Goal: Information Seeking & Learning: Compare options

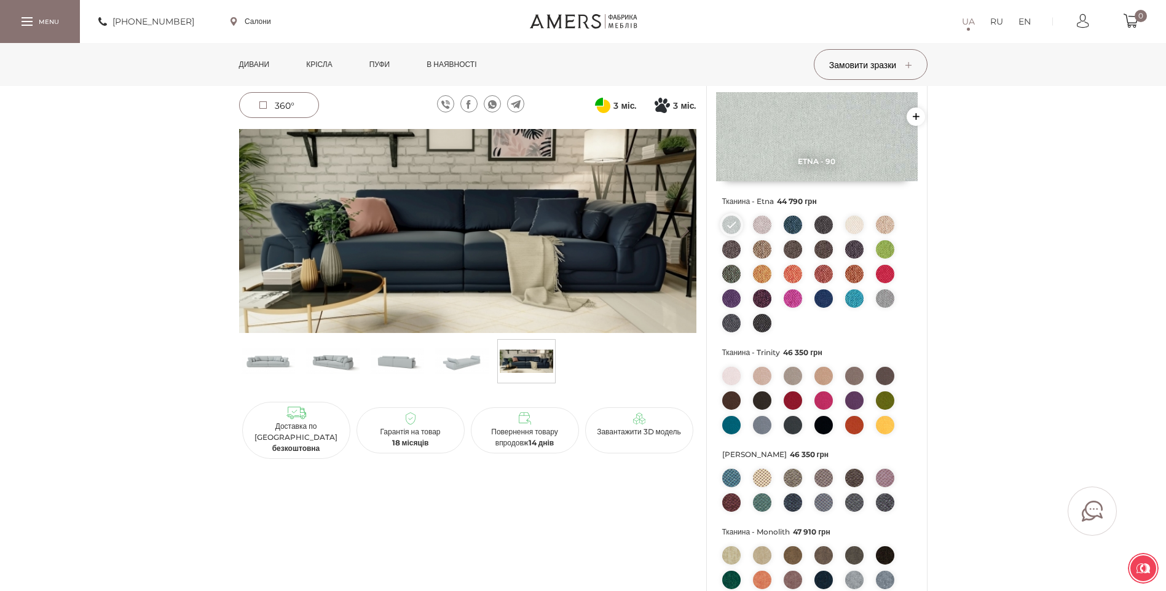
click at [384, 65] on link "Пуфи" at bounding box center [379, 64] width 39 height 43
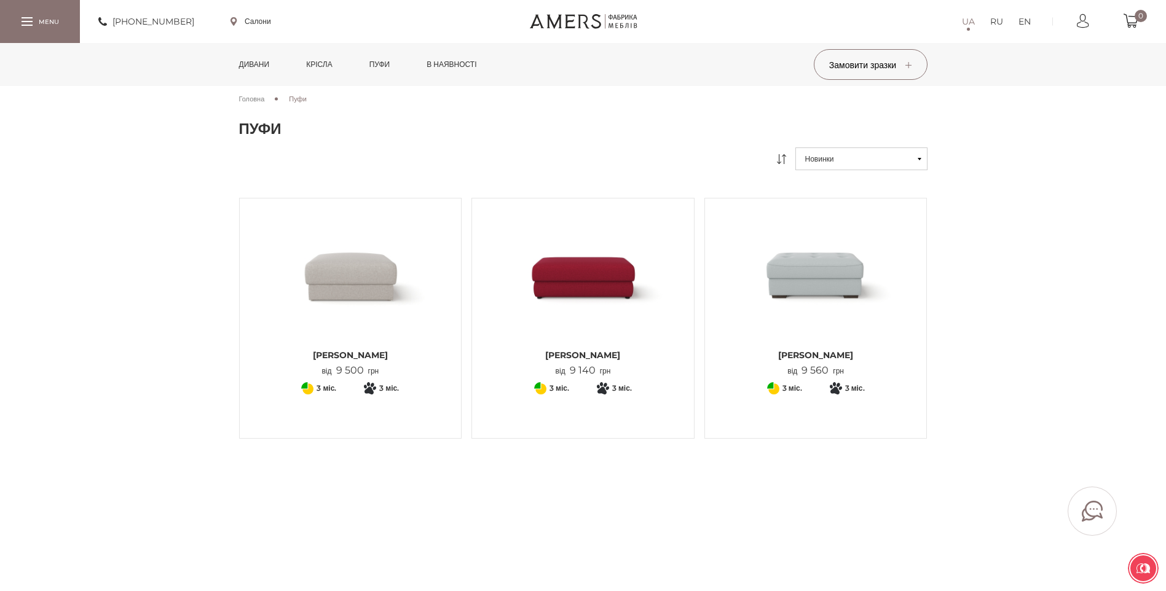
click at [608, 266] on img at bounding box center [582, 275] width 203 height 135
click at [451, 71] on link "в наявності" at bounding box center [451, 64] width 68 height 43
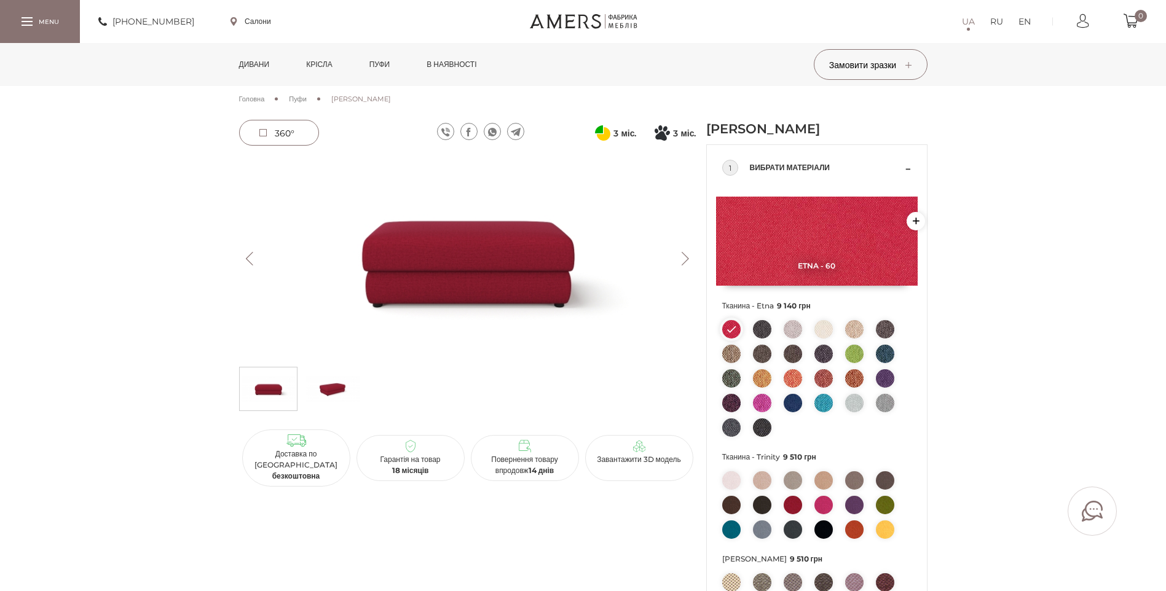
click at [684, 256] on button "Next" at bounding box center [686, 259] width 22 height 14
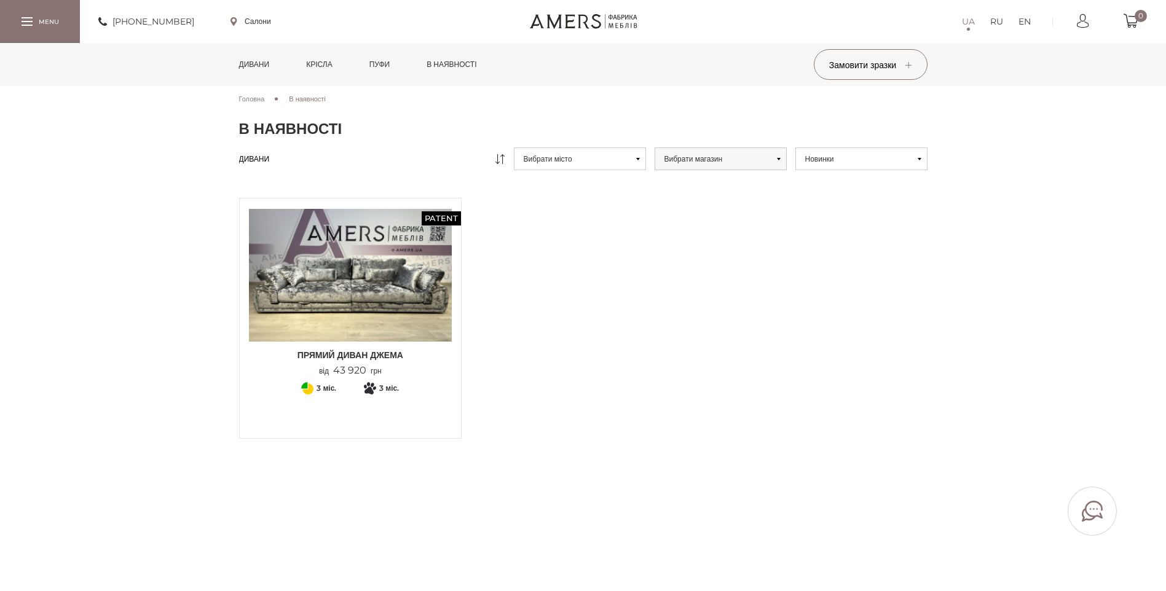
click at [328, 66] on link "Крісла" at bounding box center [319, 64] width 44 height 43
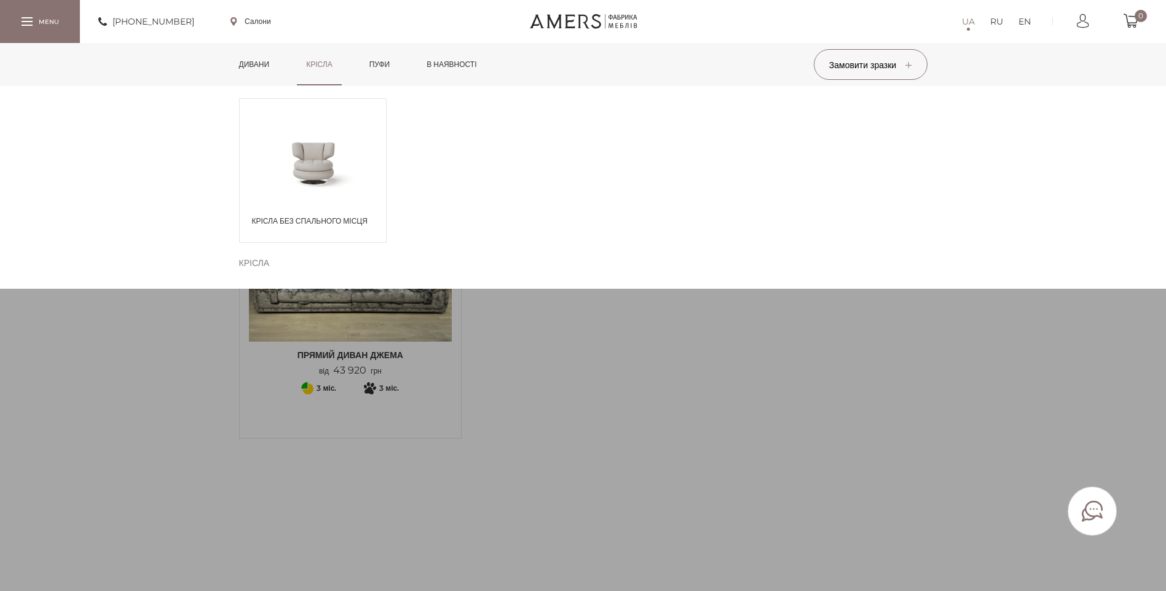
click at [337, 156] on span at bounding box center [313, 162] width 146 height 71
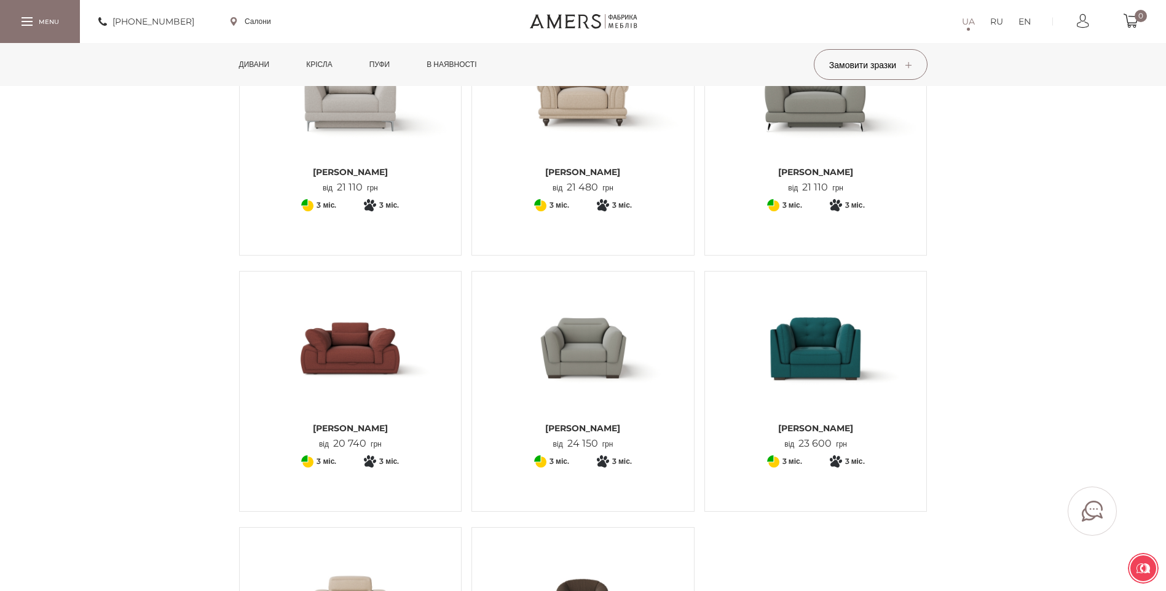
scroll to position [307, 0]
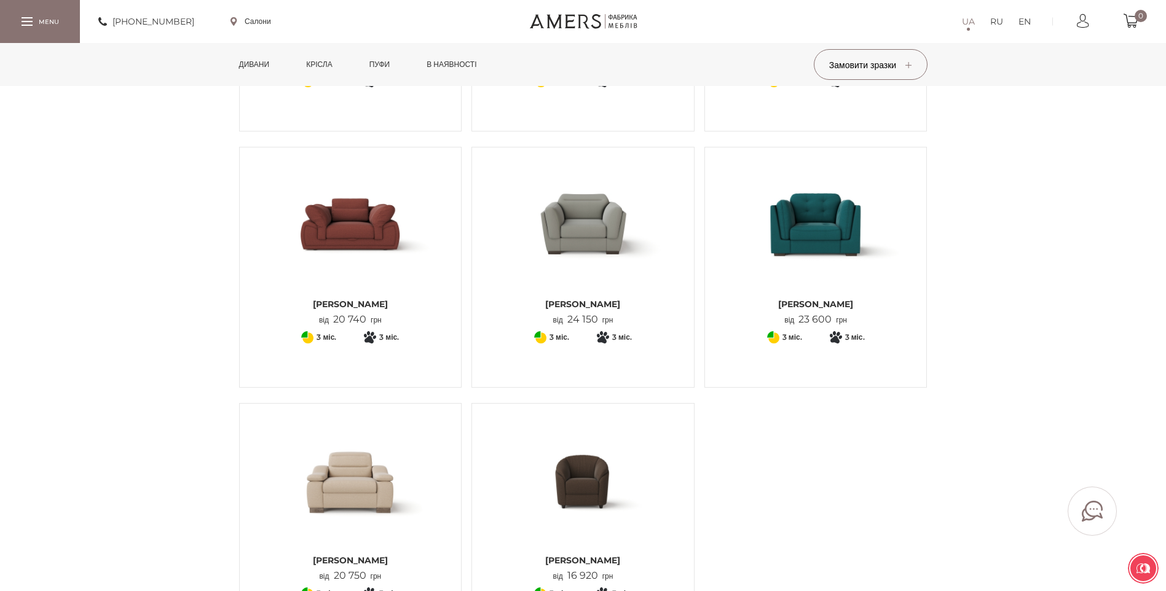
click at [636, 409] on img at bounding box center [633, 418] width 18 height 18
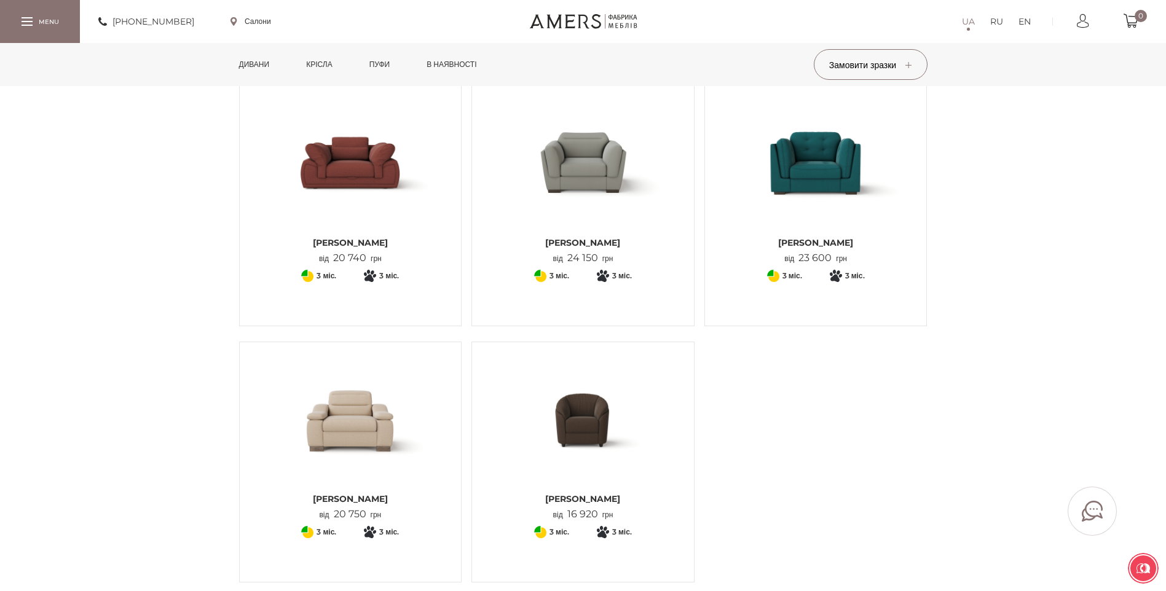
scroll to position [0, 0]
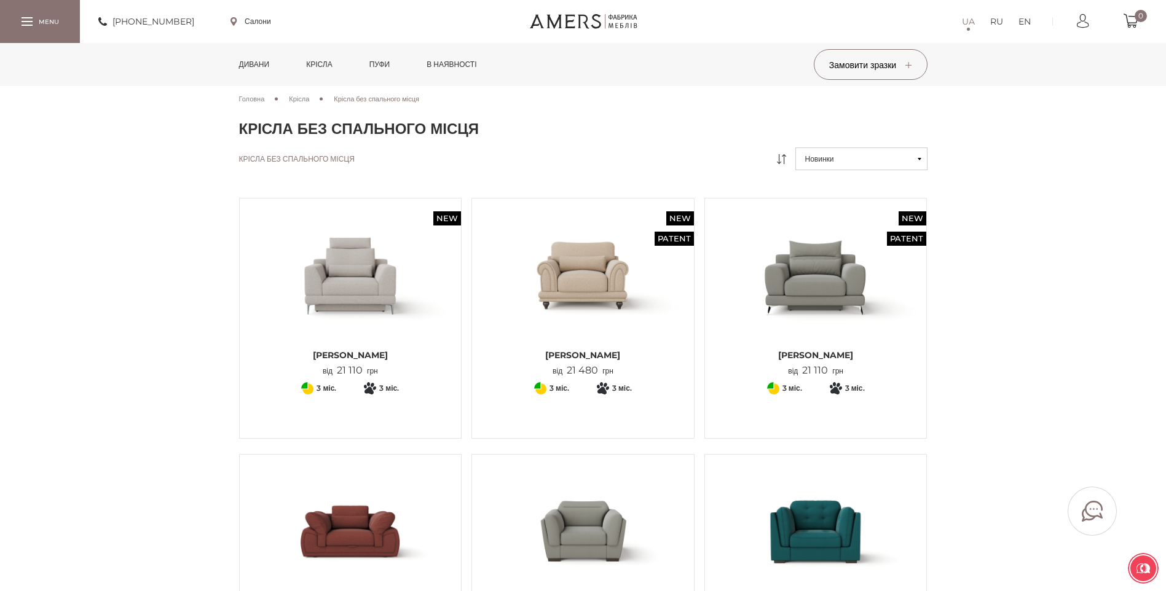
click at [1024, 22] on link "EN" at bounding box center [1024, 21] width 12 height 15
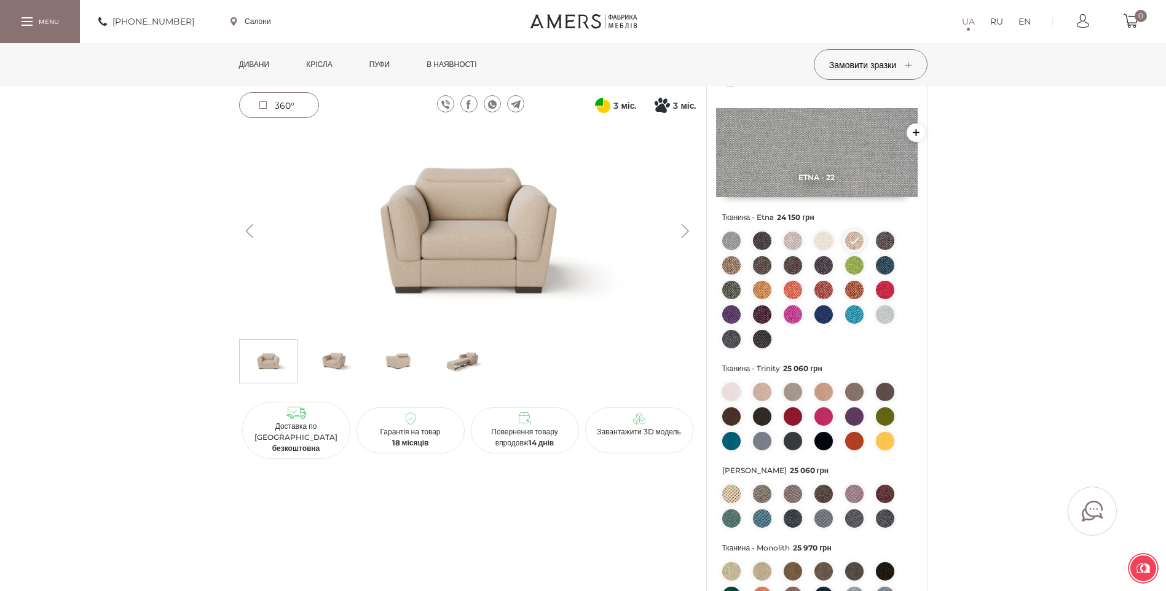
scroll to position [246, 0]
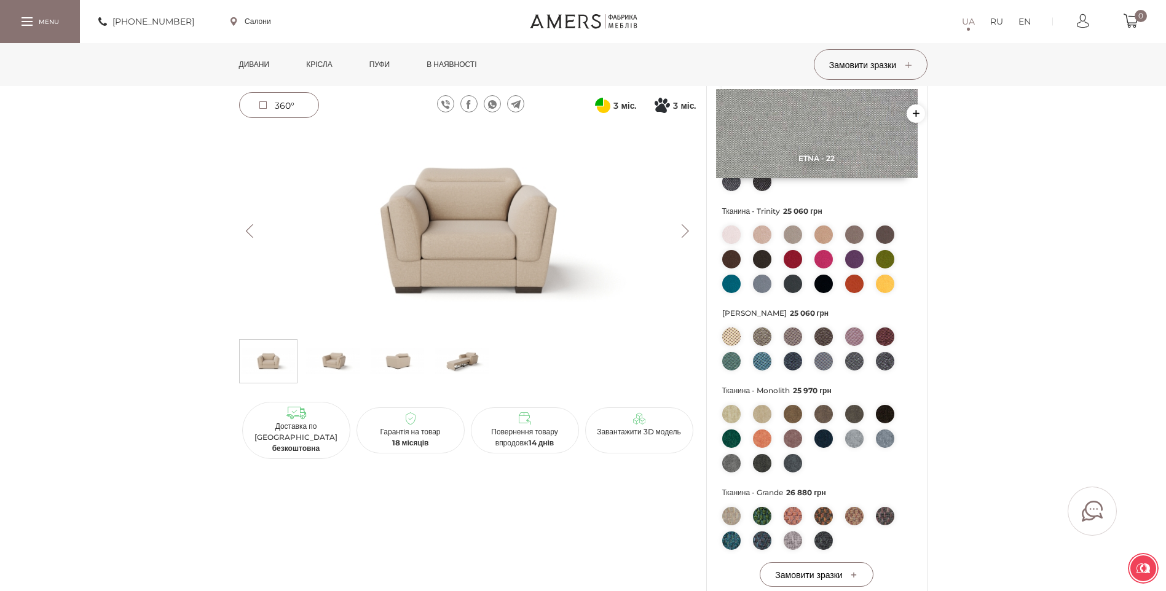
click at [438, 359] on img at bounding box center [461, 361] width 53 height 37
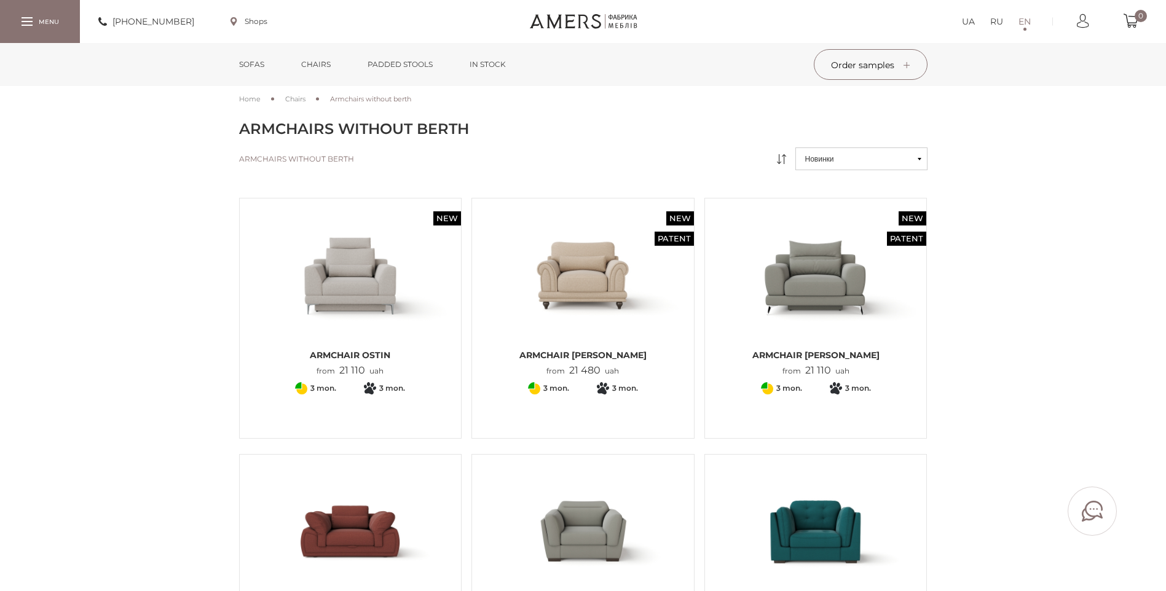
click at [967, 18] on link "UA" at bounding box center [968, 21] width 13 height 15
click at [998, 22] on link "RU" at bounding box center [996, 21] width 13 height 15
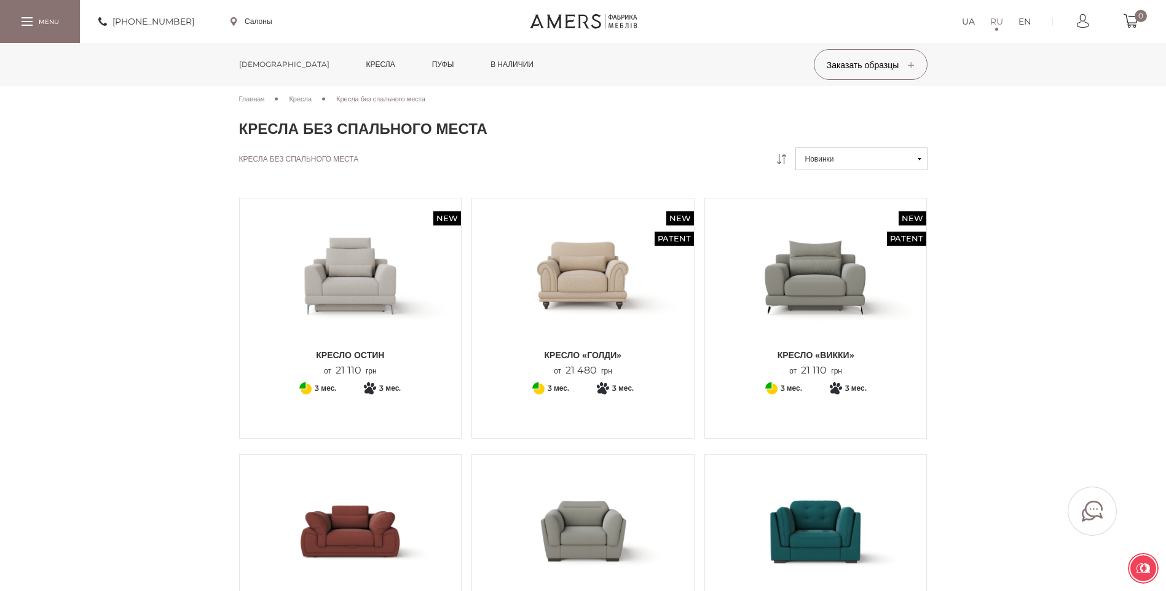
click at [265, 65] on link "[DEMOGRAPHIC_DATA]" at bounding box center [284, 64] width 109 height 43
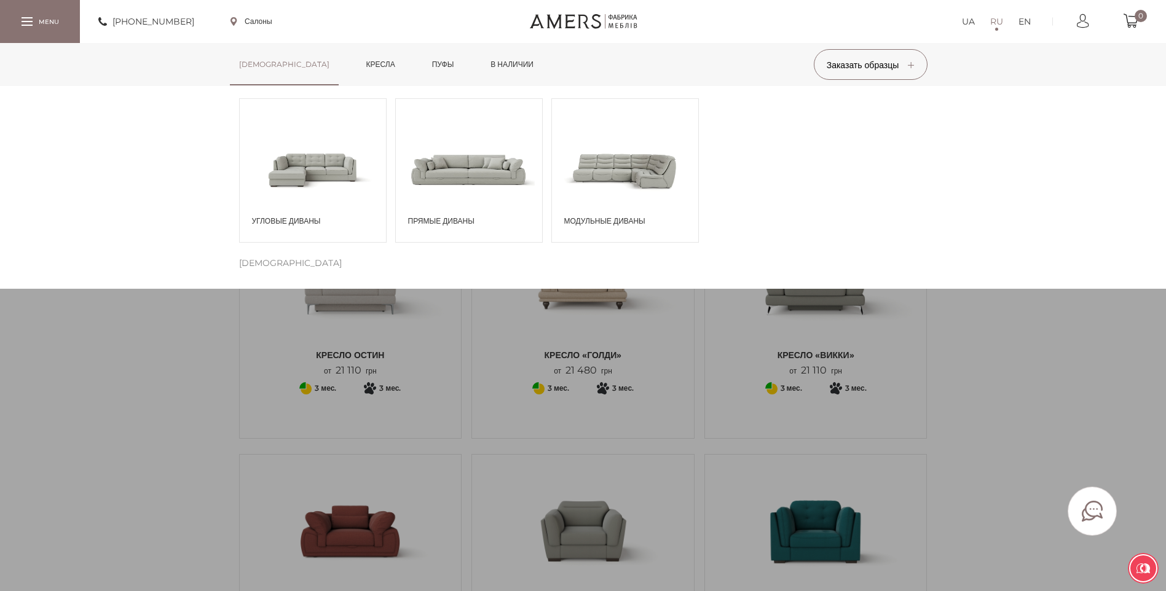
click at [471, 177] on span at bounding box center [469, 169] width 146 height 85
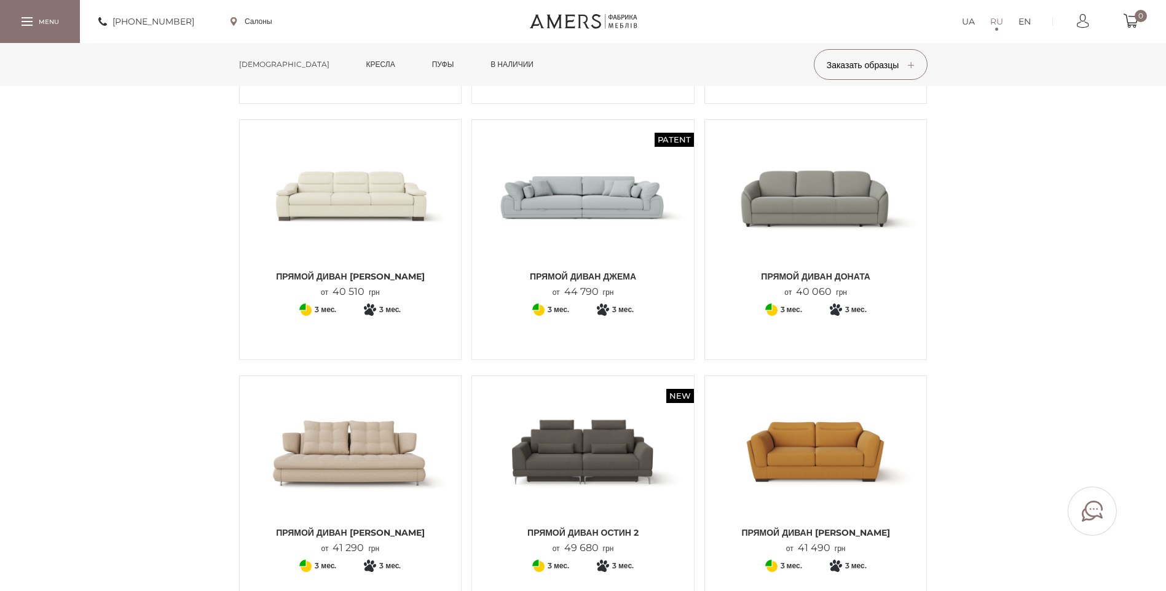
scroll to position [369, 0]
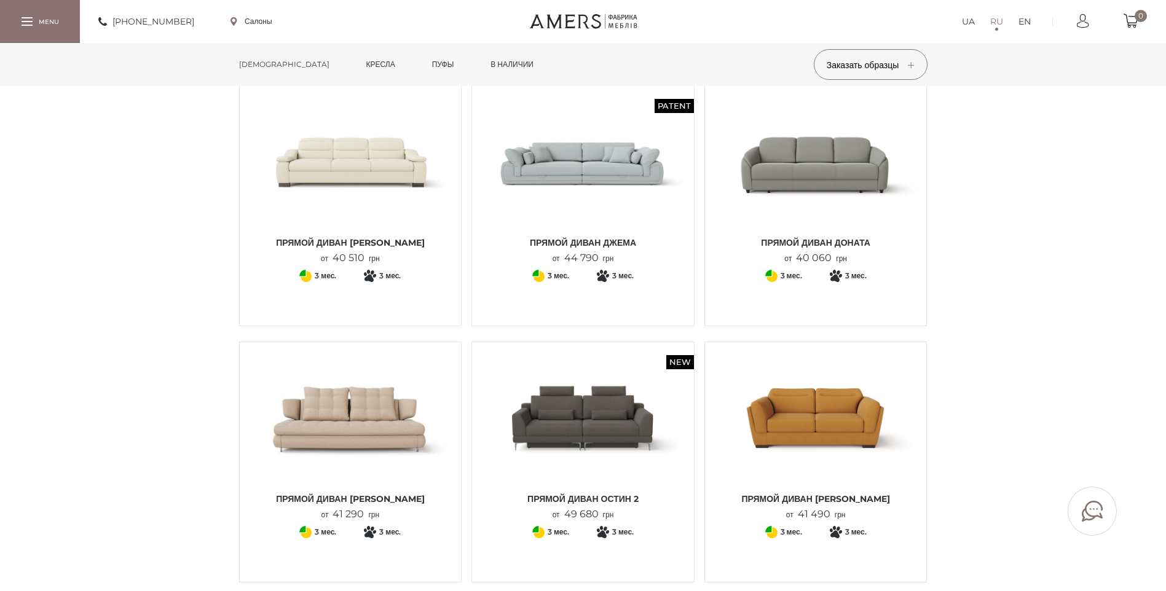
click at [609, 409] on img at bounding box center [582, 419] width 203 height 135
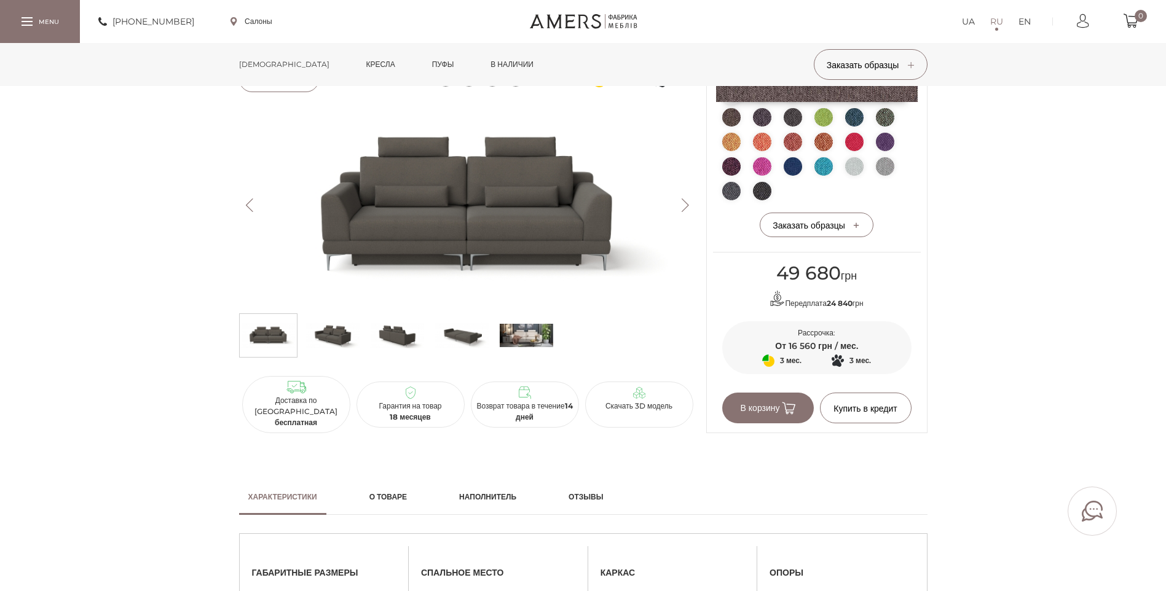
scroll to position [61, 0]
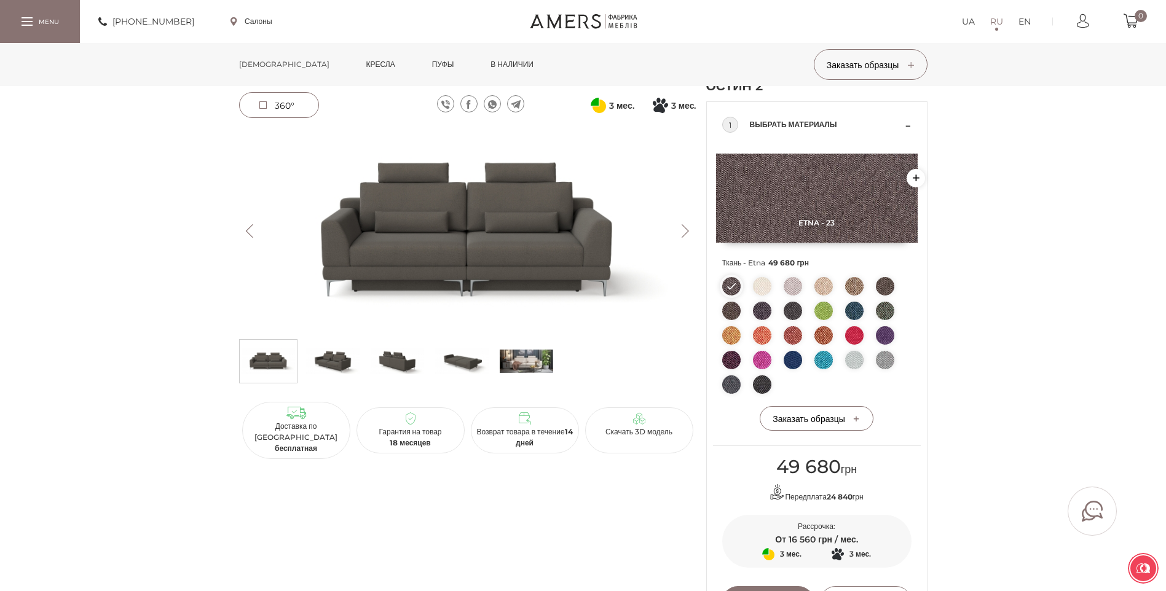
click at [532, 355] on img at bounding box center [526, 361] width 53 height 37
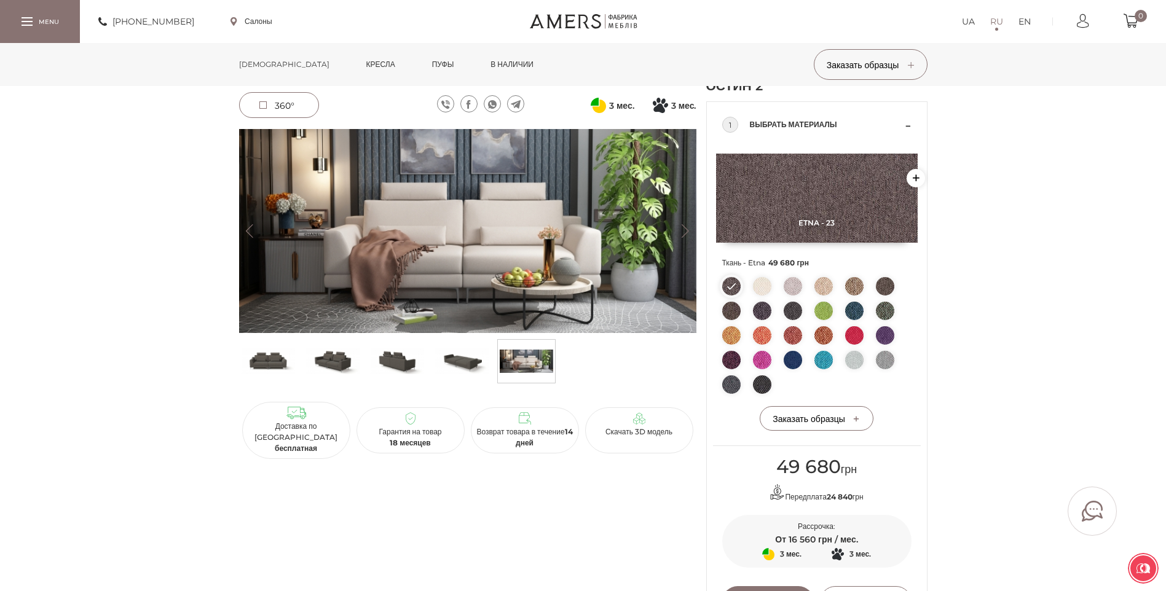
click at [507, 242] on img at bounding box center [467, 231] width 457 height 204
click at [514, 237] on img at bounding box center [467, 231] width 457 height 204
drag, startPoint x: 478, startPoint y: 345, endPoint x: 474, endPoint y: 356, distance: 11.7
click at [478, 346] on img at bounding box center [461, 361] width 53 height 37
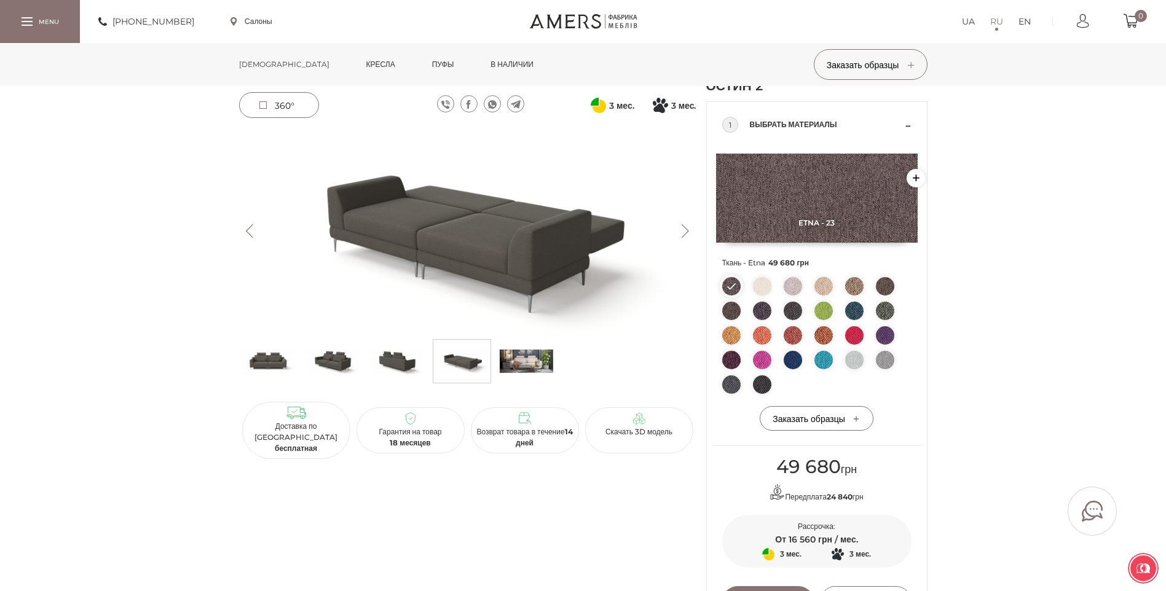
click at [471, 358] on img at bounding box center [461, 361] width 53 height 37
click at [385, 361] on img at bounding box center [397, 361] width 53 height 37
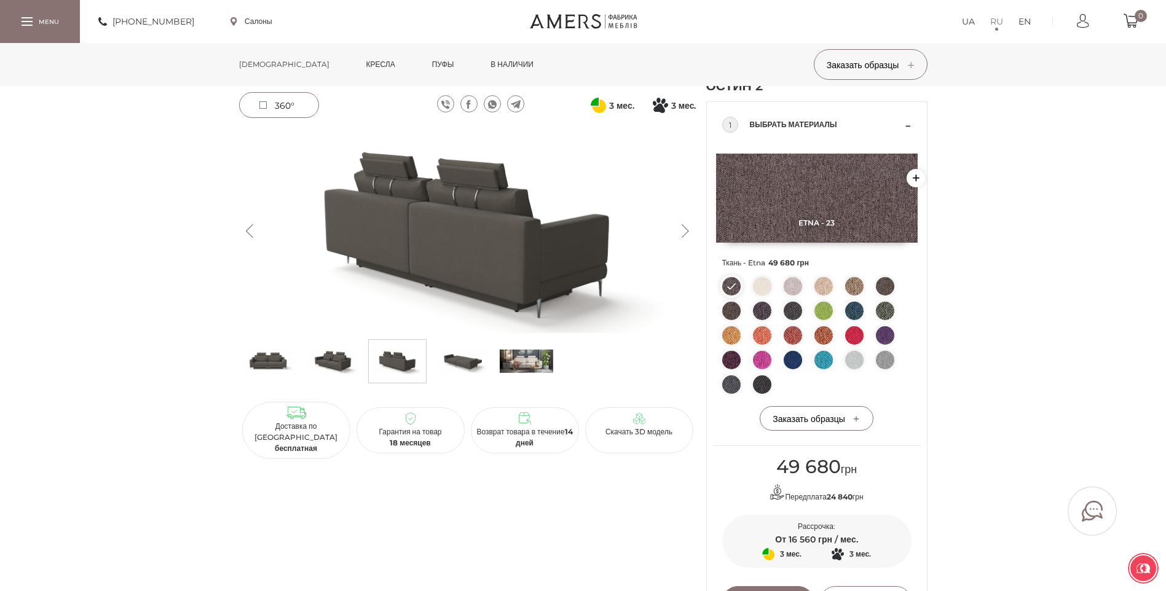
click at [347, 360] on img at bounding box center [332, 361] width 53 height 37
click at [272, 358] on img at bounding box center [268, 361] width 53 height 37
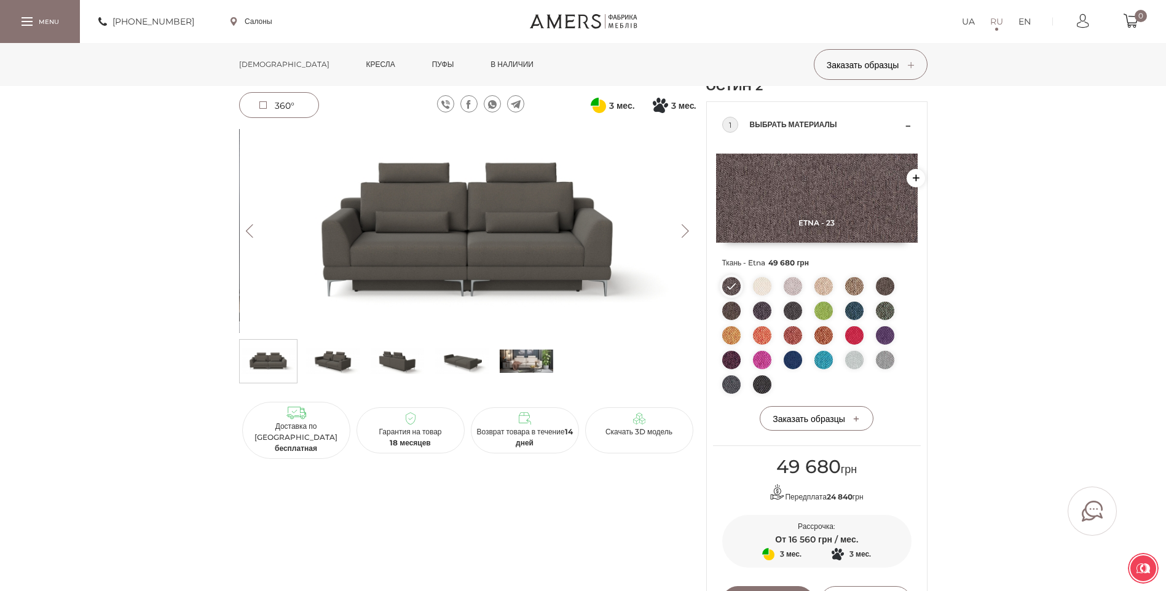
click at [404, 291] on img at bounding box center [468, 231] width 457 height 204
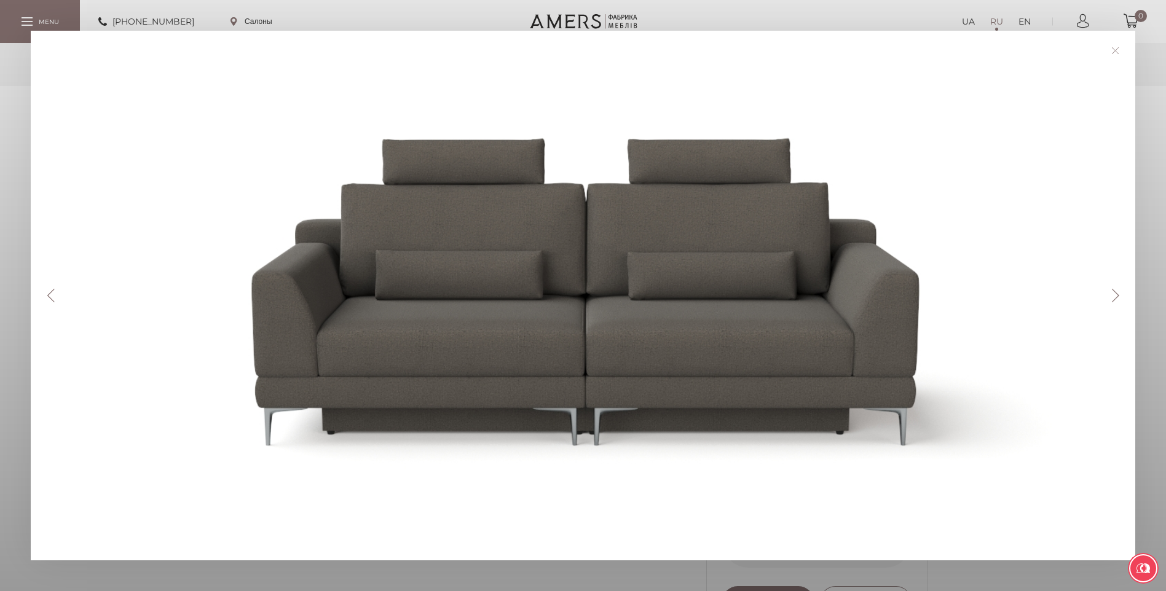
click at [1120, 296] on button "Next" at bounding box center [1116, 296] width 22 height 14
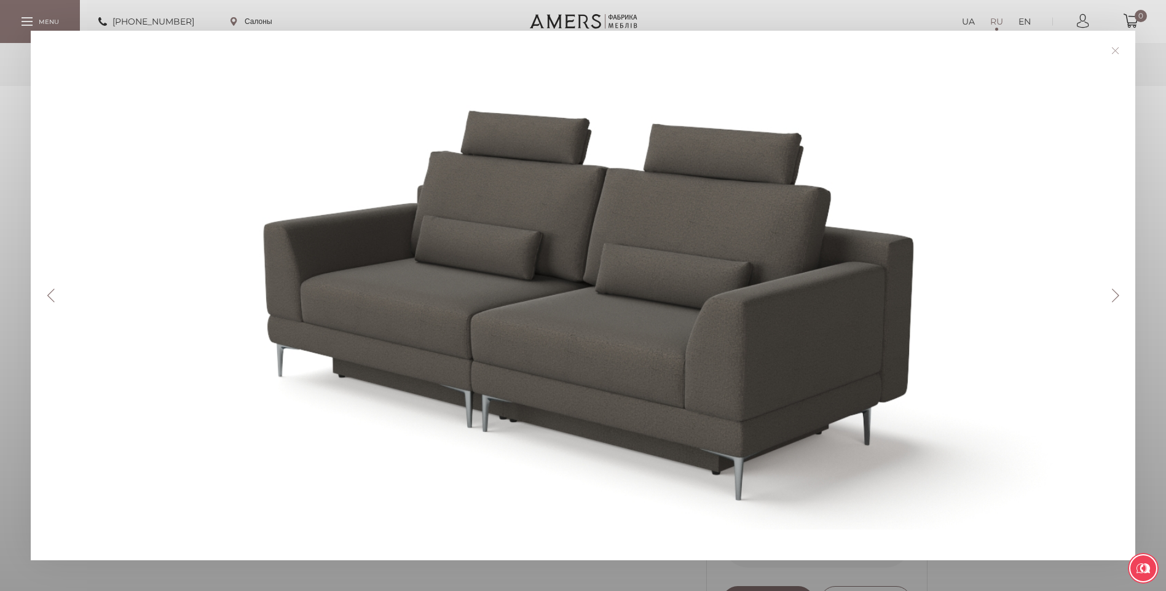
click at [1120, 296] on button "Next" at bounding box center [1116, 296] width 22 height 14
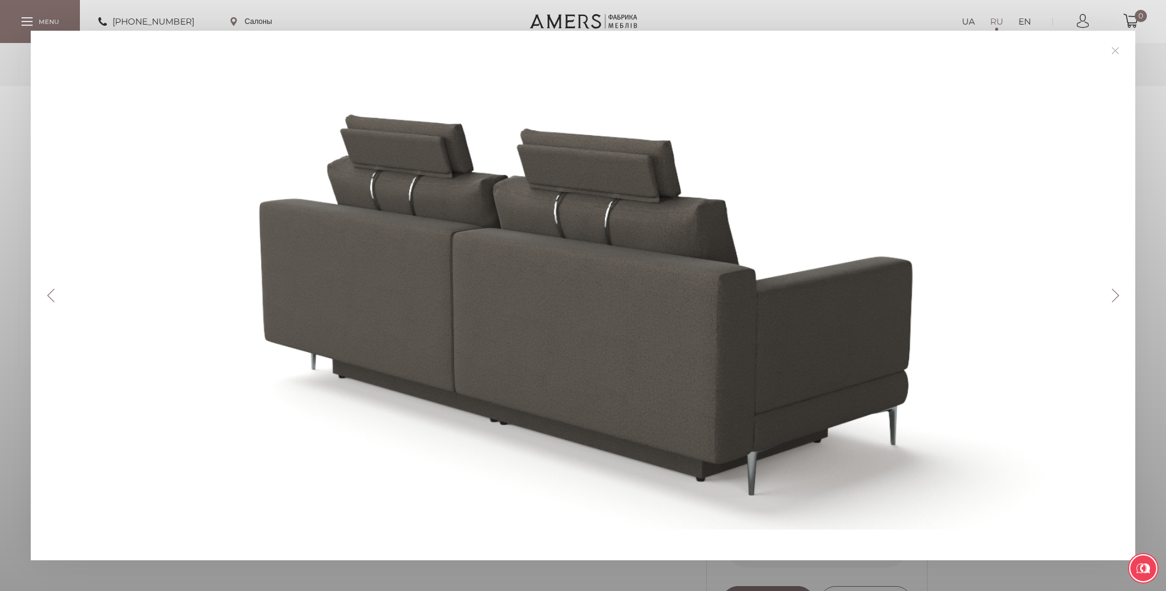
click at [1120, 296] on button "Next" at bounding box center [1116, 296] width 22 height 14
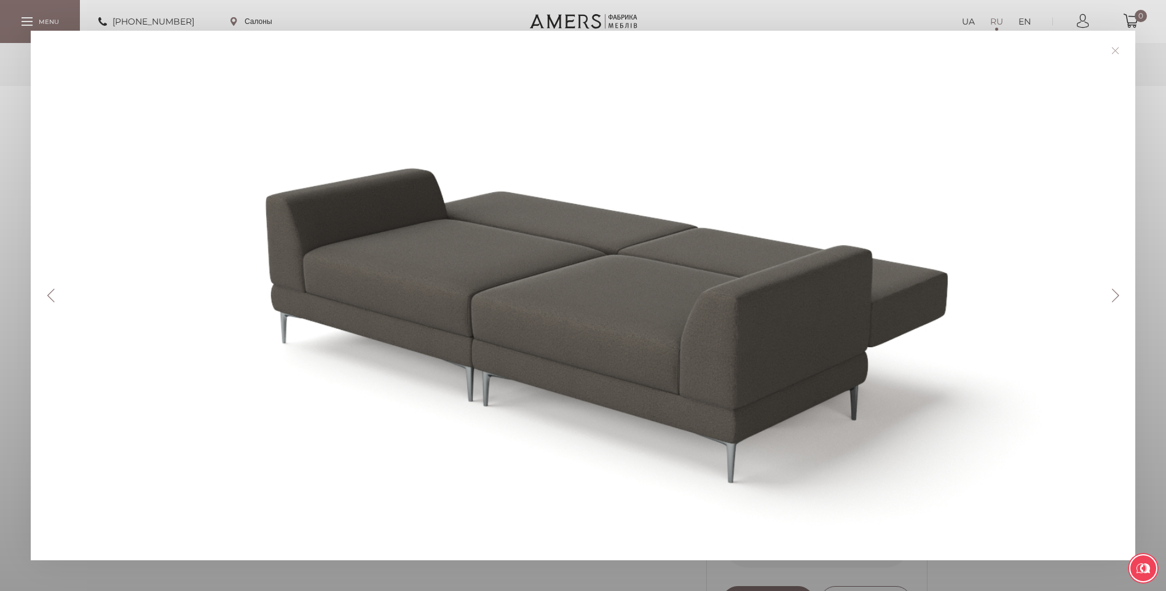
click at [48, 297] on button "Previous" at bounding box center [51, 296] width 22 height 14
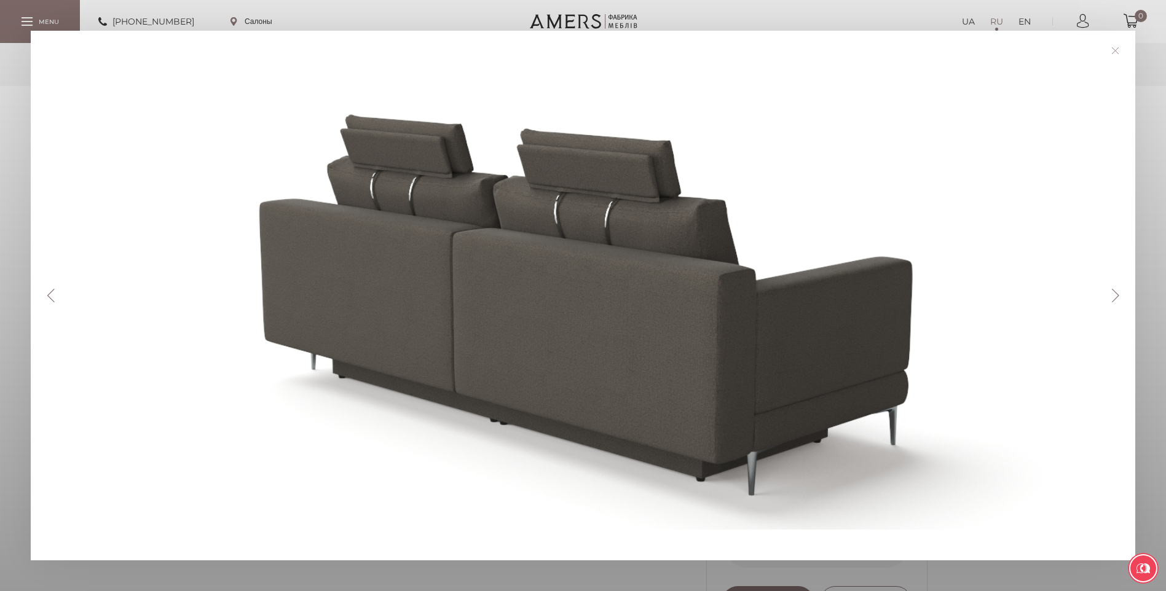
click at [1123, 296] on button "Next" at bounding box center [1116, 296] width 22 height 14
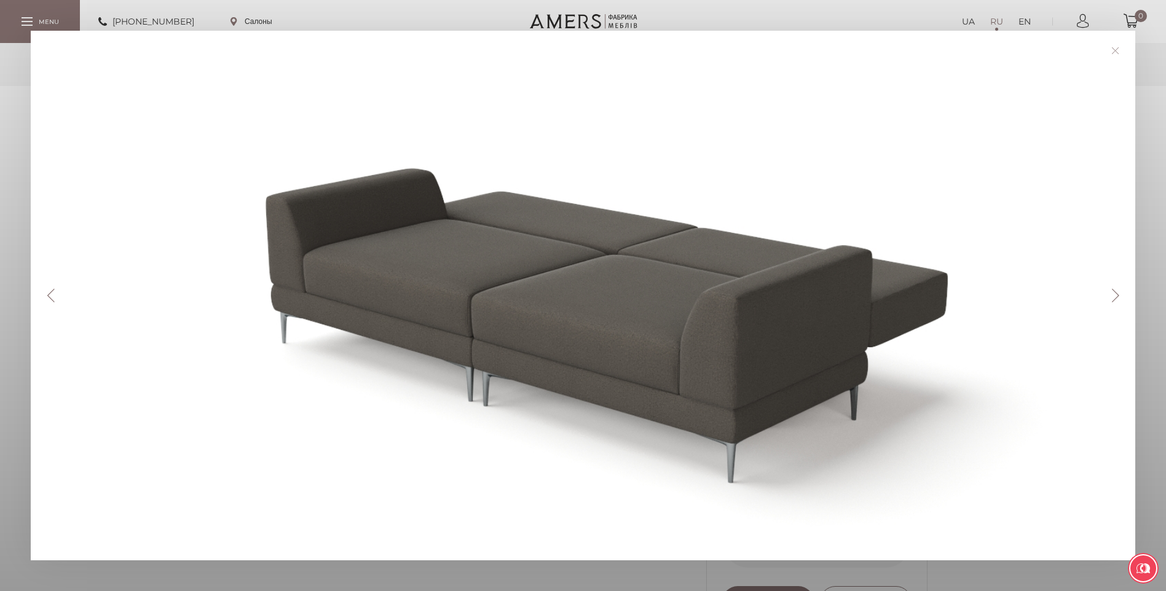
click at [50, 302] on button "Previous" at bounding box center [51, 296] width 22 height 14
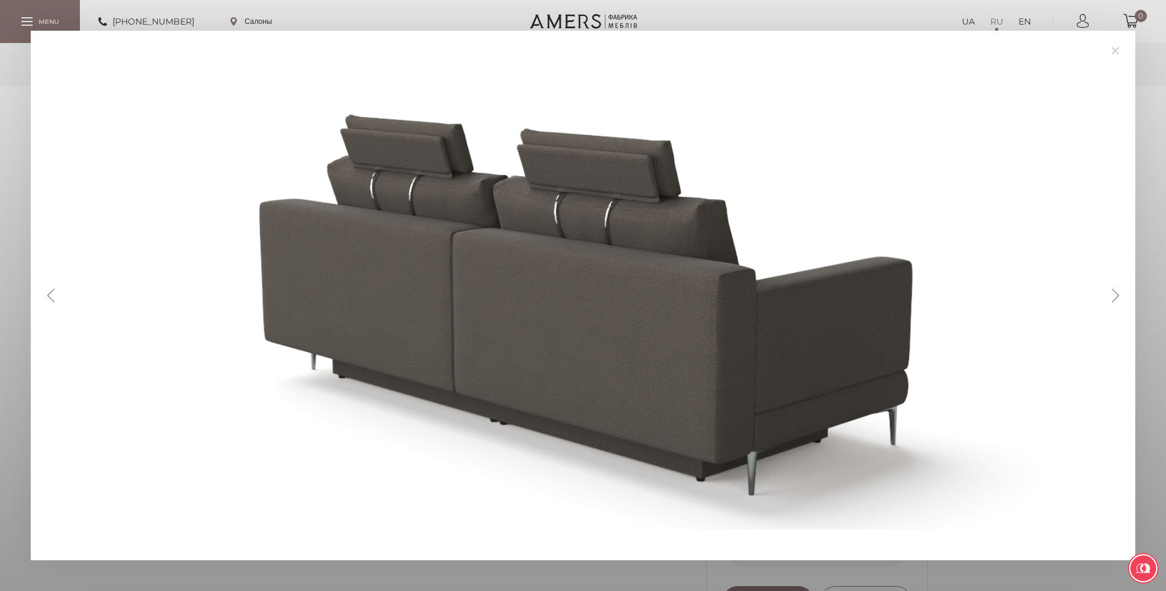
click at [1121, 294] on button "Next" at bounding box center [1116, 296] width 22 height 14
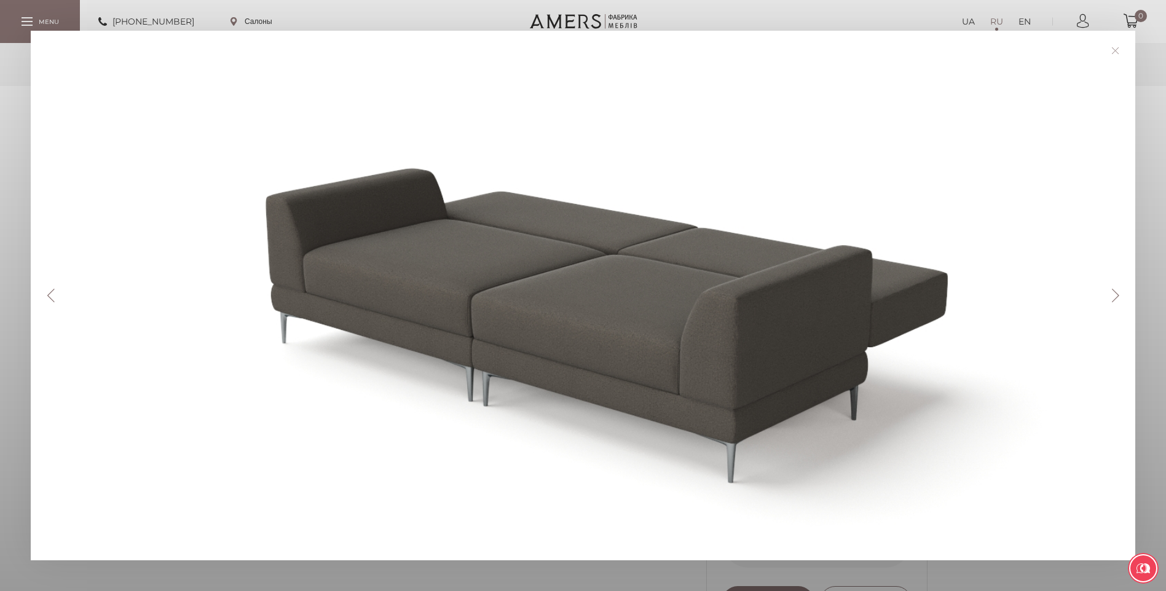
click at [1121, 294] on button "Next" at bounding box center [1116, 296] width 22 height 14
click at [1119, 291] on button "Next" at bounding box center [1116, 296] width 22 height 14
